Goal: Task Accomplishment & Management: Manage account settings

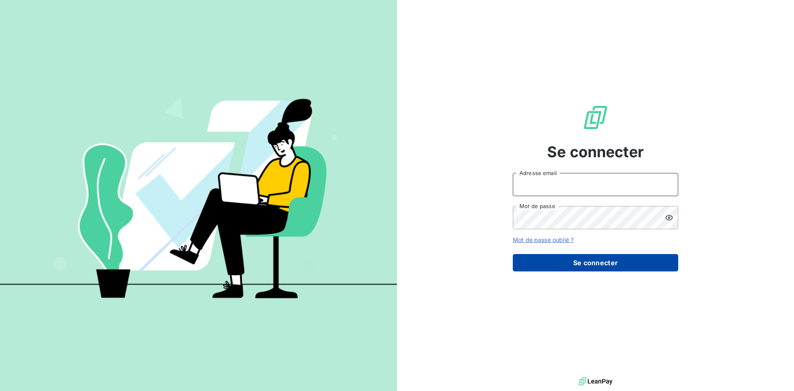
type input "bouavongs@gmail.com"
click at [583, 264] on button "Se connecter" at bounding box center [595, 262] width 165 height 17
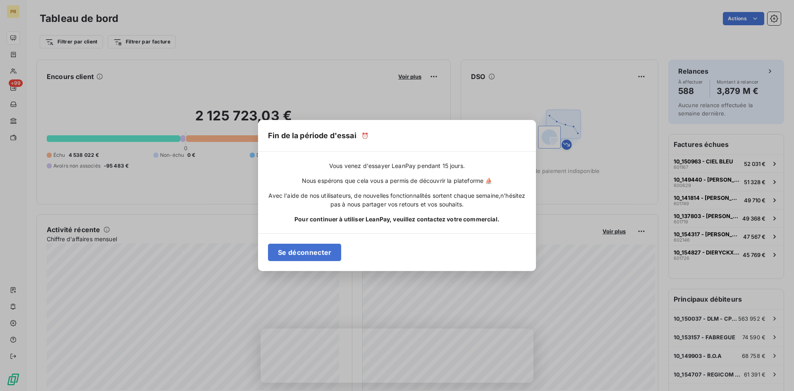
click at [749, 20] on div "Fin de la période d'essai ⏰ Vous venez d'essayer LeanPay pendant 15 jours. Nous…" at bounding box center [397, 195] width 794 height 391
